Goal: Transaction & Acquisition: Book appointment/travel/reservation

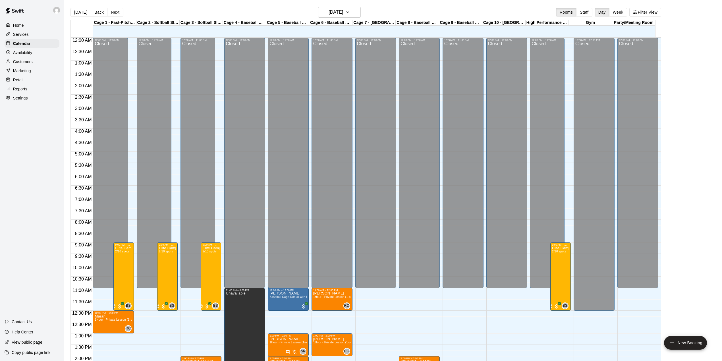
scroll to position [199, 0]
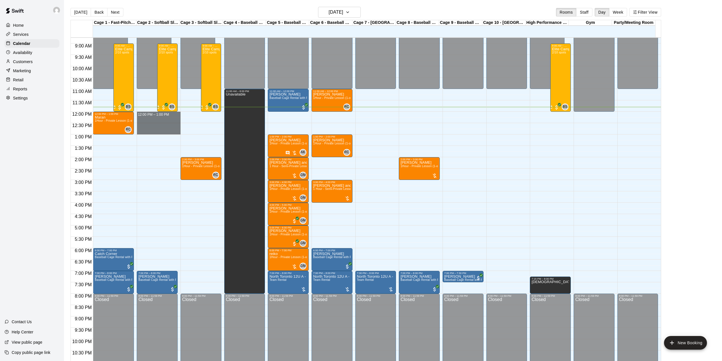
drag, startPoint x: 167, startPoint y: 116, endPoint x: 174, endPoint y: 131, distance: 17.0
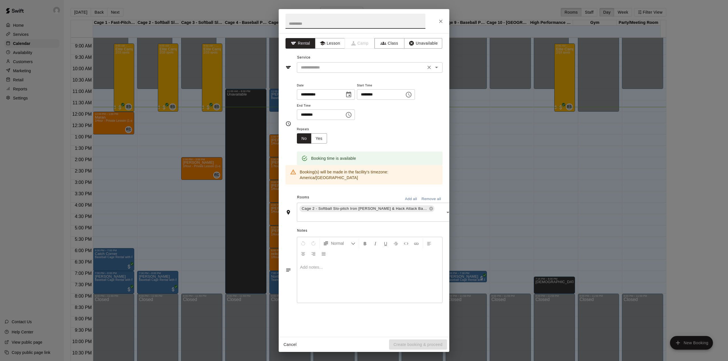
click at [336, 66] on input "text" at bounding box center [361, 67] width 125 height 7
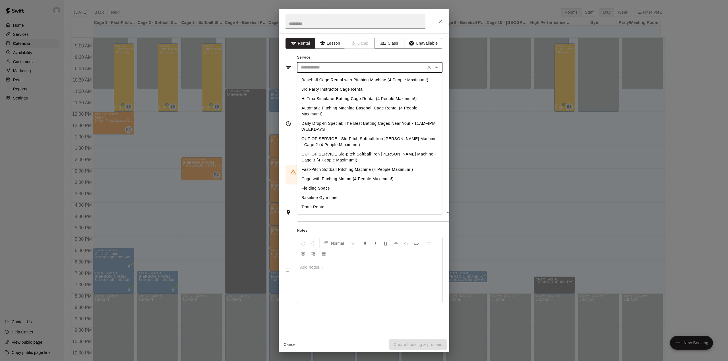
click at [329, 126] on li "Daily Drop-In Special: The Best Batting Cages Near You! - 11AM-4PM WEEKDAYS" at bounding box center [370, 126] width 146 height 15
type input "**********"
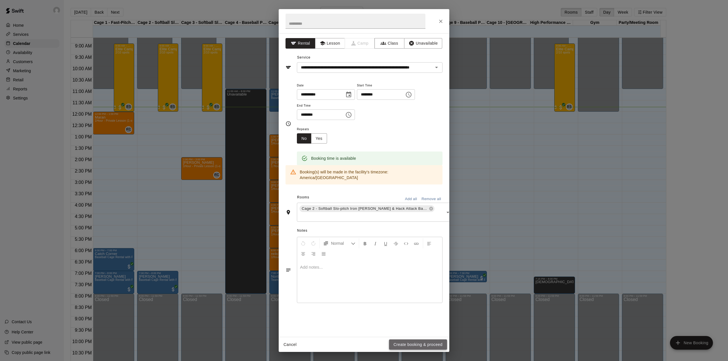
click at [423, 346] on button "Create booking & proceed" at bounding box center [418, 345] width 58 height 11
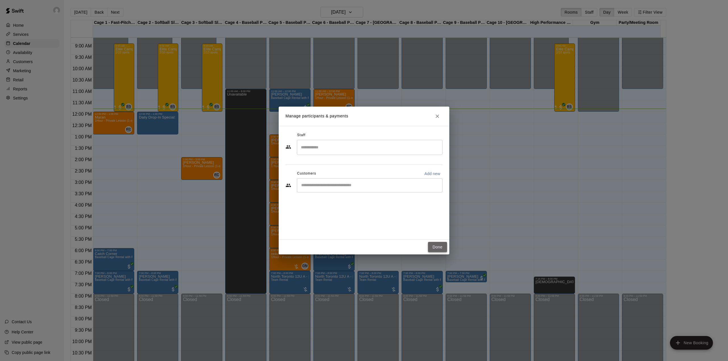
click at [434, 244] on button "Done" at bounding box center [437, 247] width 19 height 11
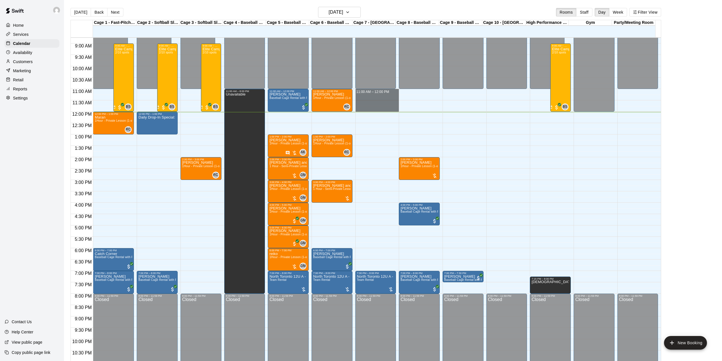
drag, startPoint x: 387, startPoint y: 92, endPoint x: 388, endPoint y: 109, distance: 17.1
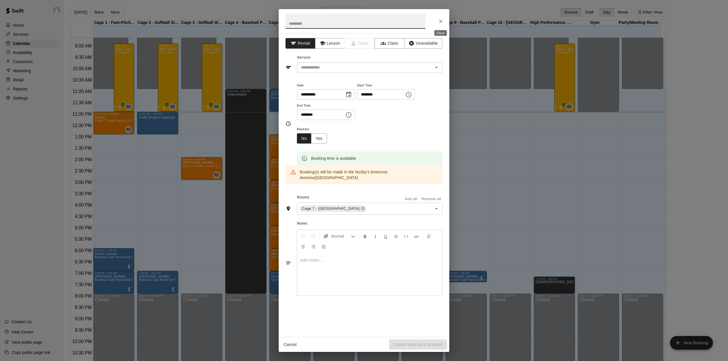
click at [437, 20] on button "Close" at bounding box center [441, 21] width 10 height 10
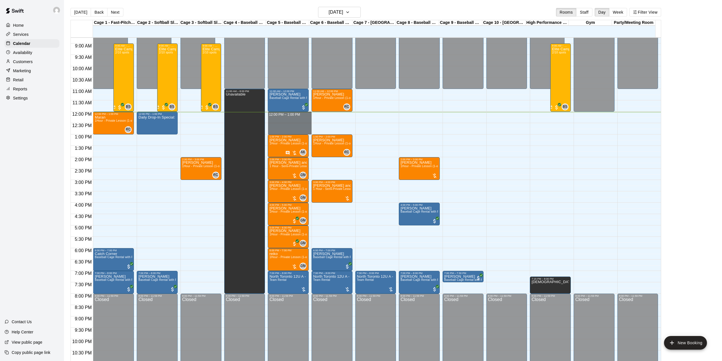
drag, startPoint x: 287, startPoint y: 115, endPoint x: 290, endPoint y: 132, distance: 17.1
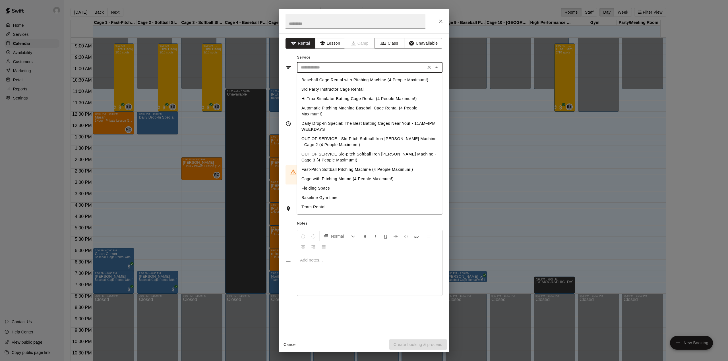
click at [339, 66] on input "text" at bounding box center [361, 67] width 125 height 7
click at [326, 124] on li "Daily Drop-In Special: The Best Batting Cages Near You! - 11AM-4PM WEEKDAYS" at bounding box center [370, 126] width 146 height 15
type input "**********"
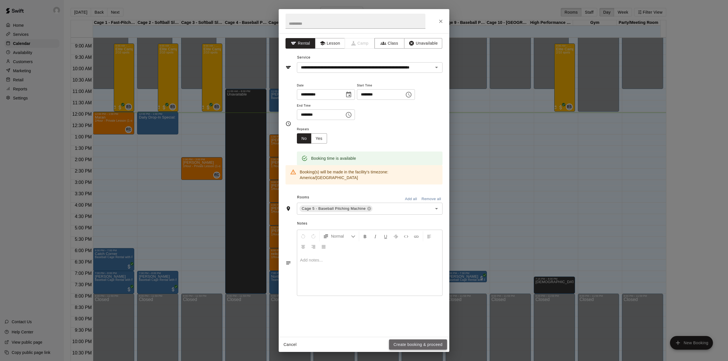
click at [416, 347] on button "Create booking & proceed" at bounding box center [418, 345] width 58 height 11
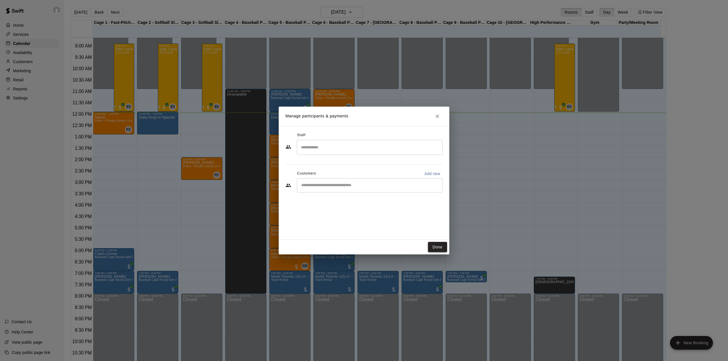
click at [438, 248] on button "Done" at bounding box center [437, 247] width 19 height 11
